Goal: Navigation & Orientation: Find specific page/section

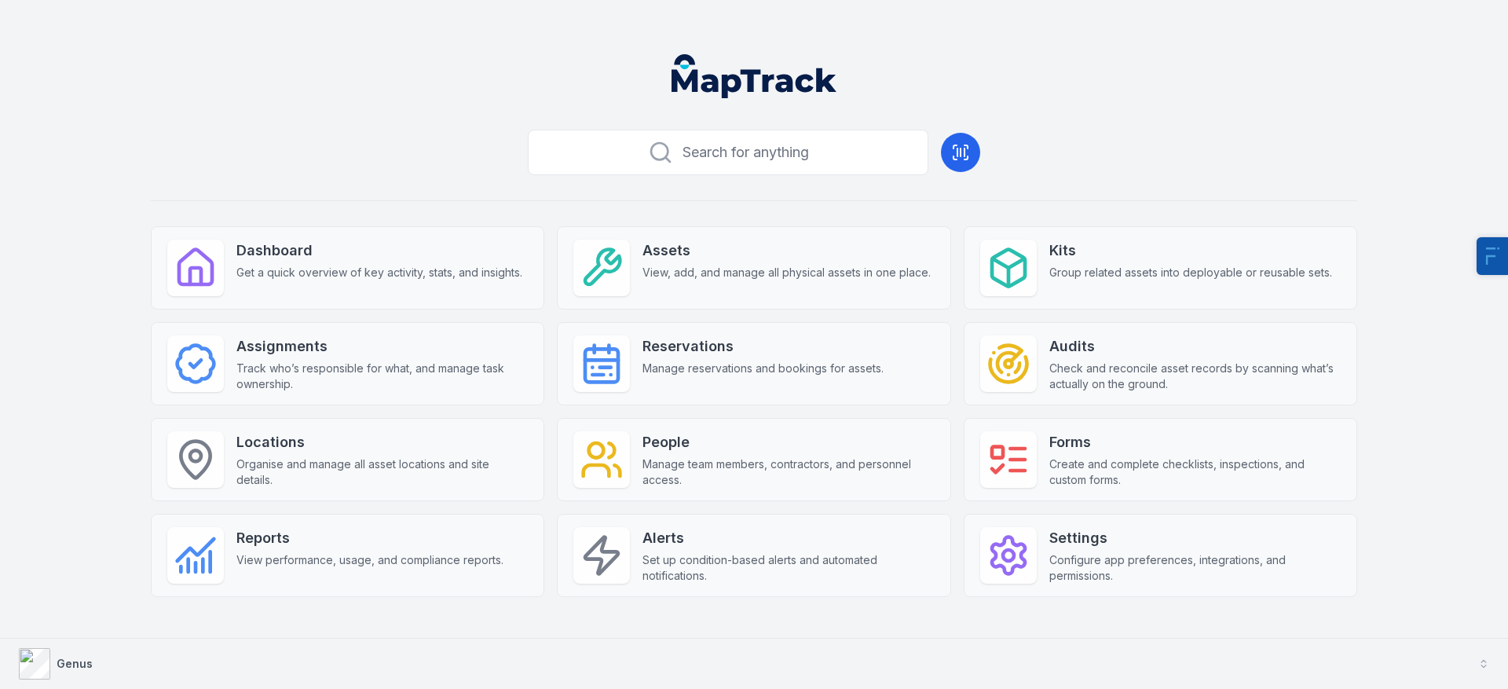
click at [62, 675] on div "Genus" at bounding box center [56, 663] width 74 height 31
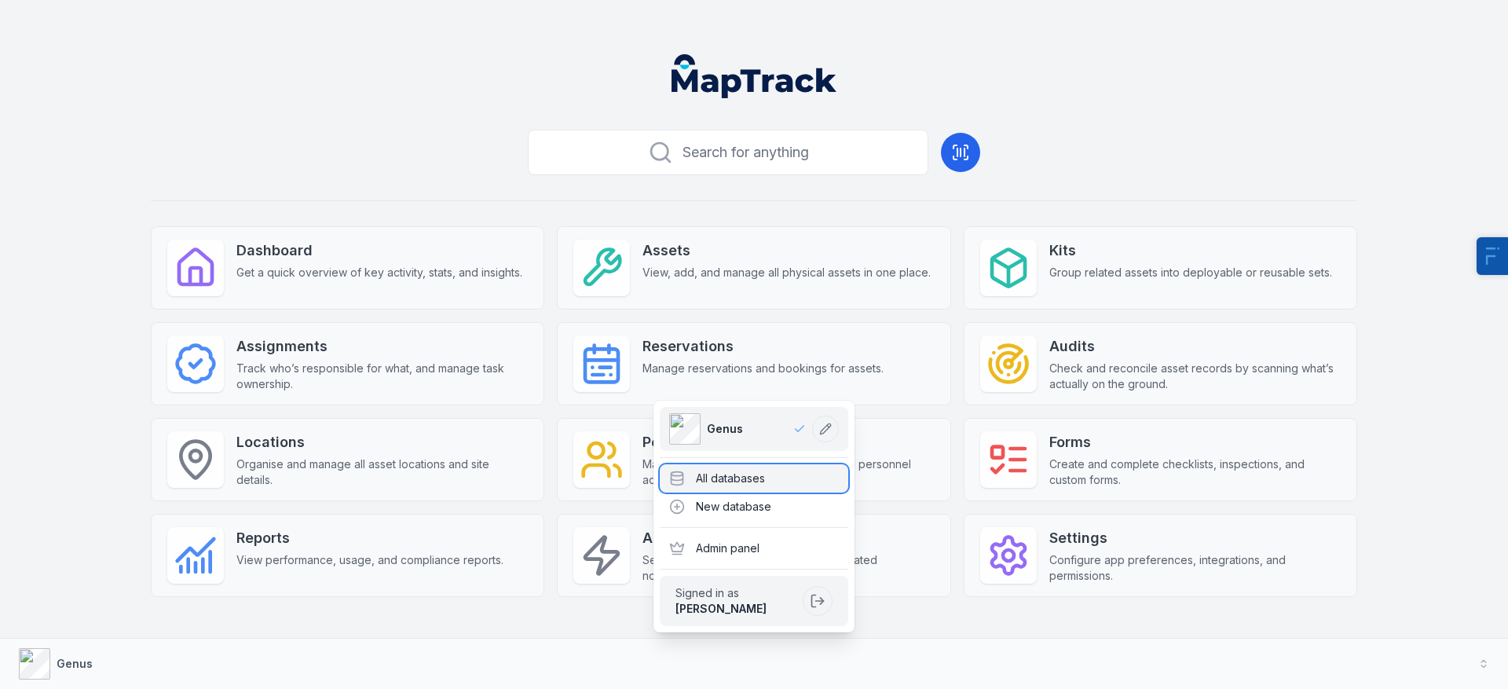
click at [762, 476] on div "All databases" at bounding box center [754, 478] width 188 height 28
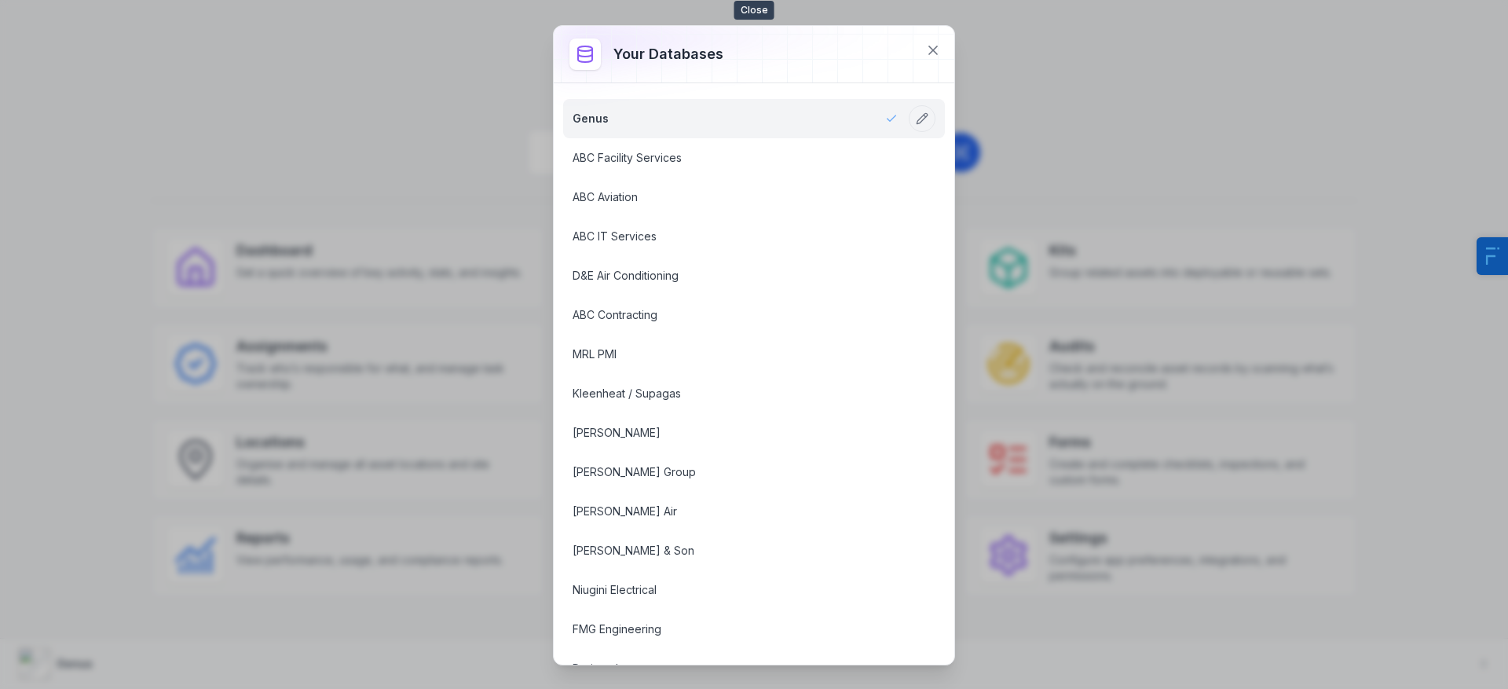
drag, startPoint x: 919, startPoint y: 55, endPoint x: 949, endPoint y: 49, distance: 31.1
click at [920, 53] on button at bounding box center [933, 50] width 30 height 30
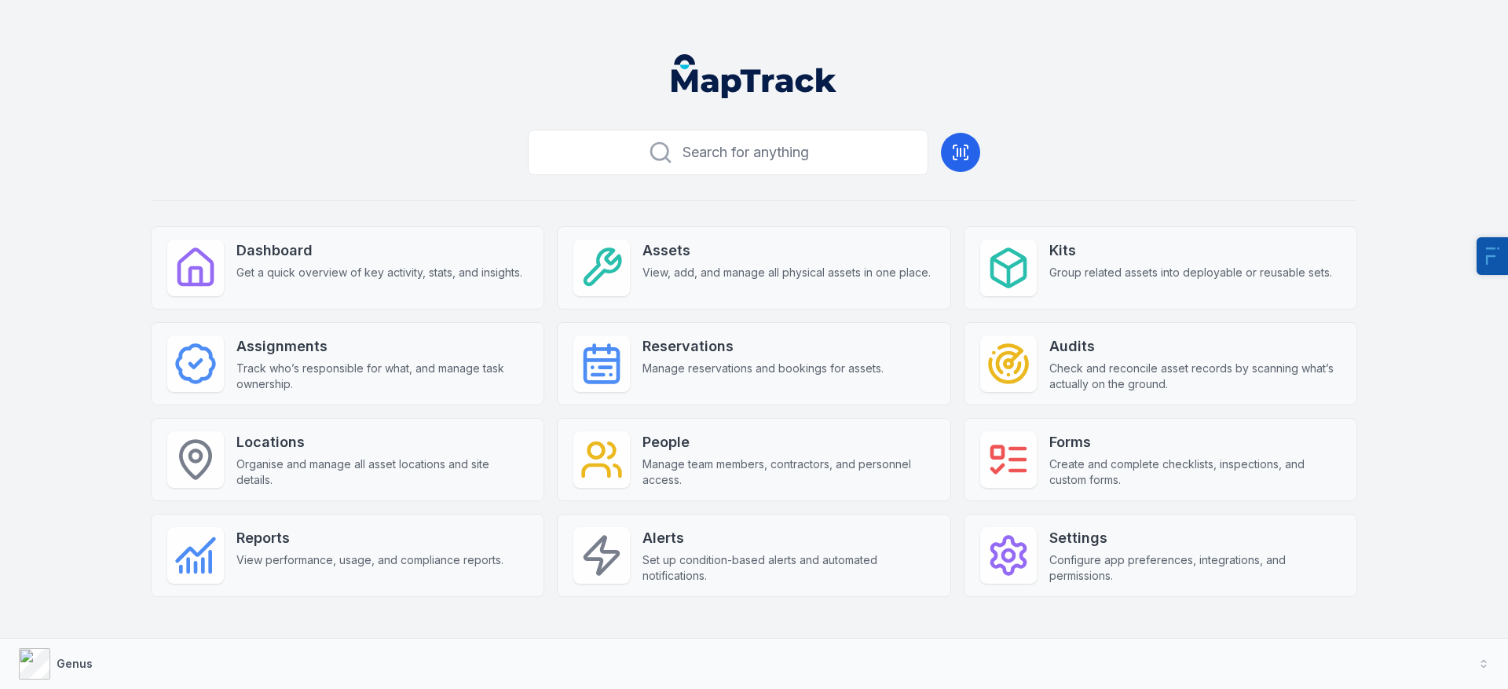
drag, startPoint x: 1198, startPoint y: 80, endPoint x: 1410, endPoint y: 7, distance: 224.3
click at [1198, 79] on header at bounding box center [754, 83] width 1470 height 82
click at [1151, 30] on div "Search for anything Dashboard Get a quick overview of key activity, stats, and …" at bounding box center [754, 344] width 1508 height 689
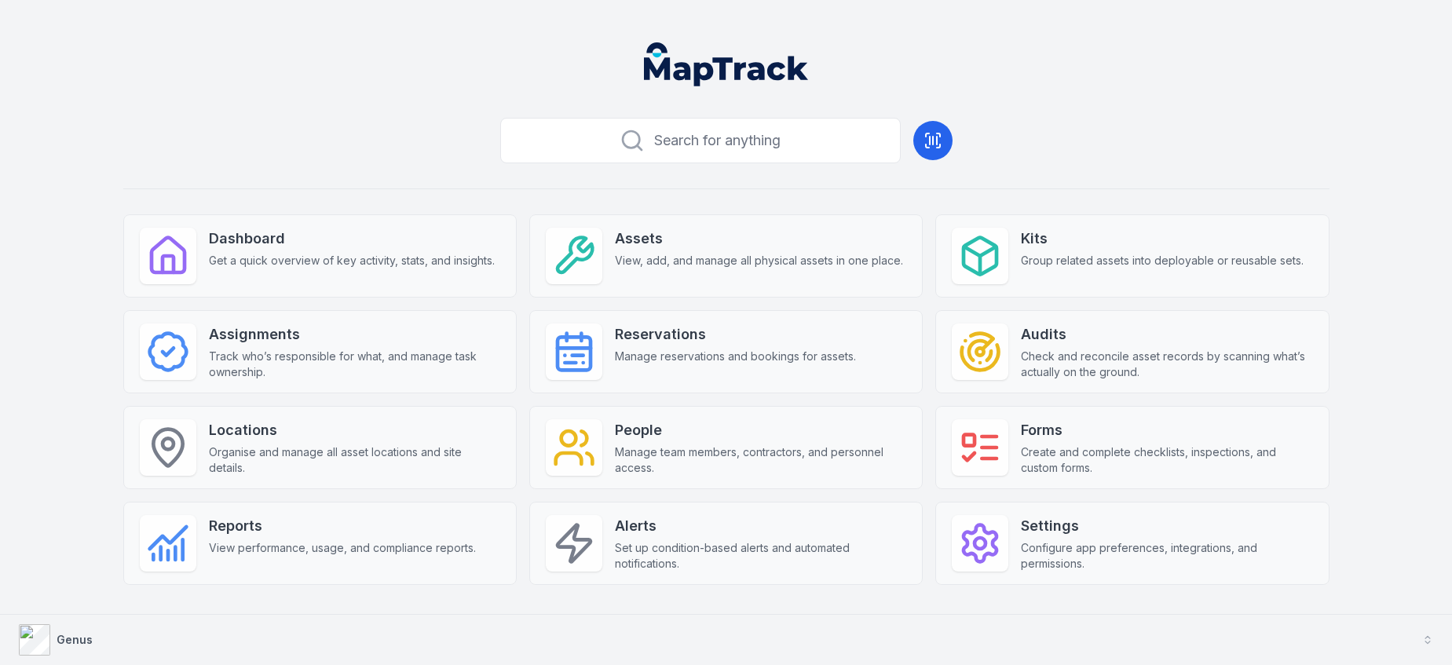
click at [77, 634] on strong "Genus" at bounding box center [75, 639] width 36 height 13
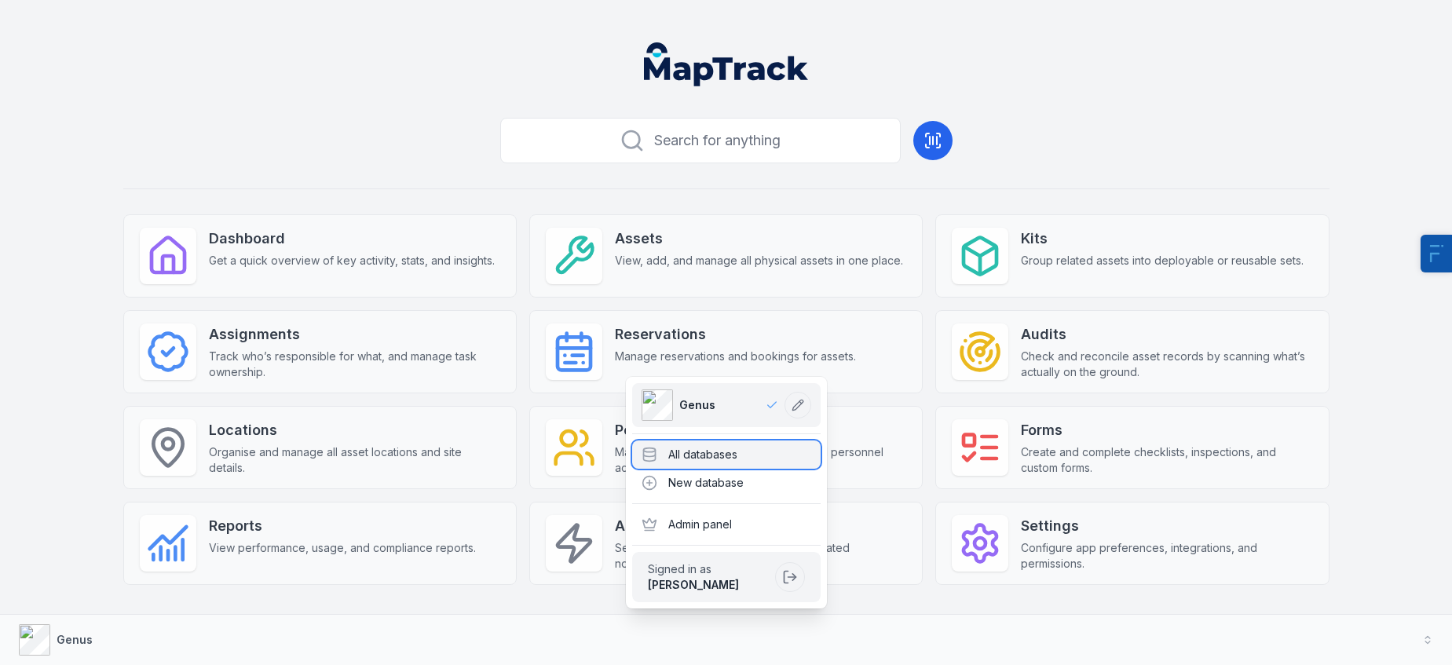
click at [717, 448] on div "All databases" at bounding box center [726, 455] width 188 height 28
